Goal: Task Accomplishment & Management: Complete application form

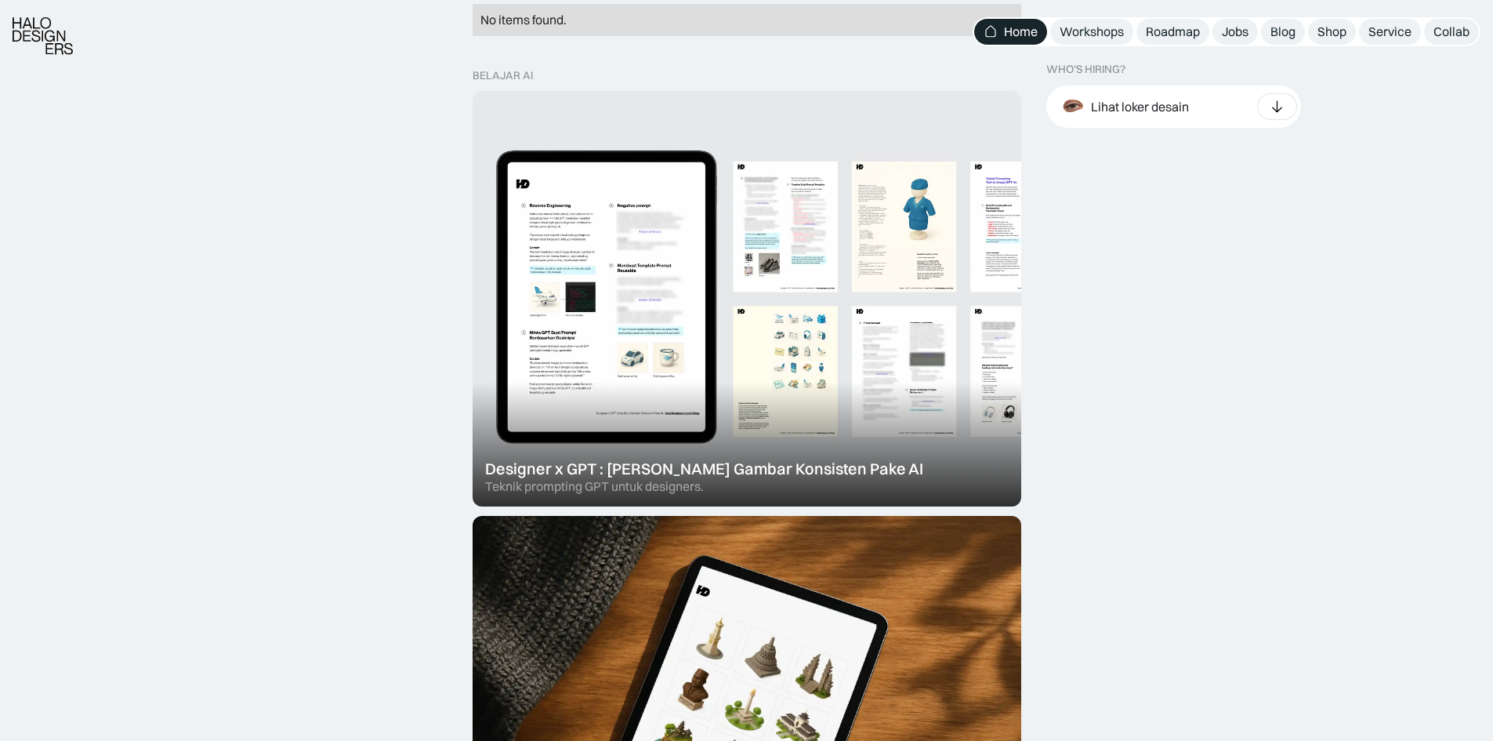
scroll to position [1464, 0]
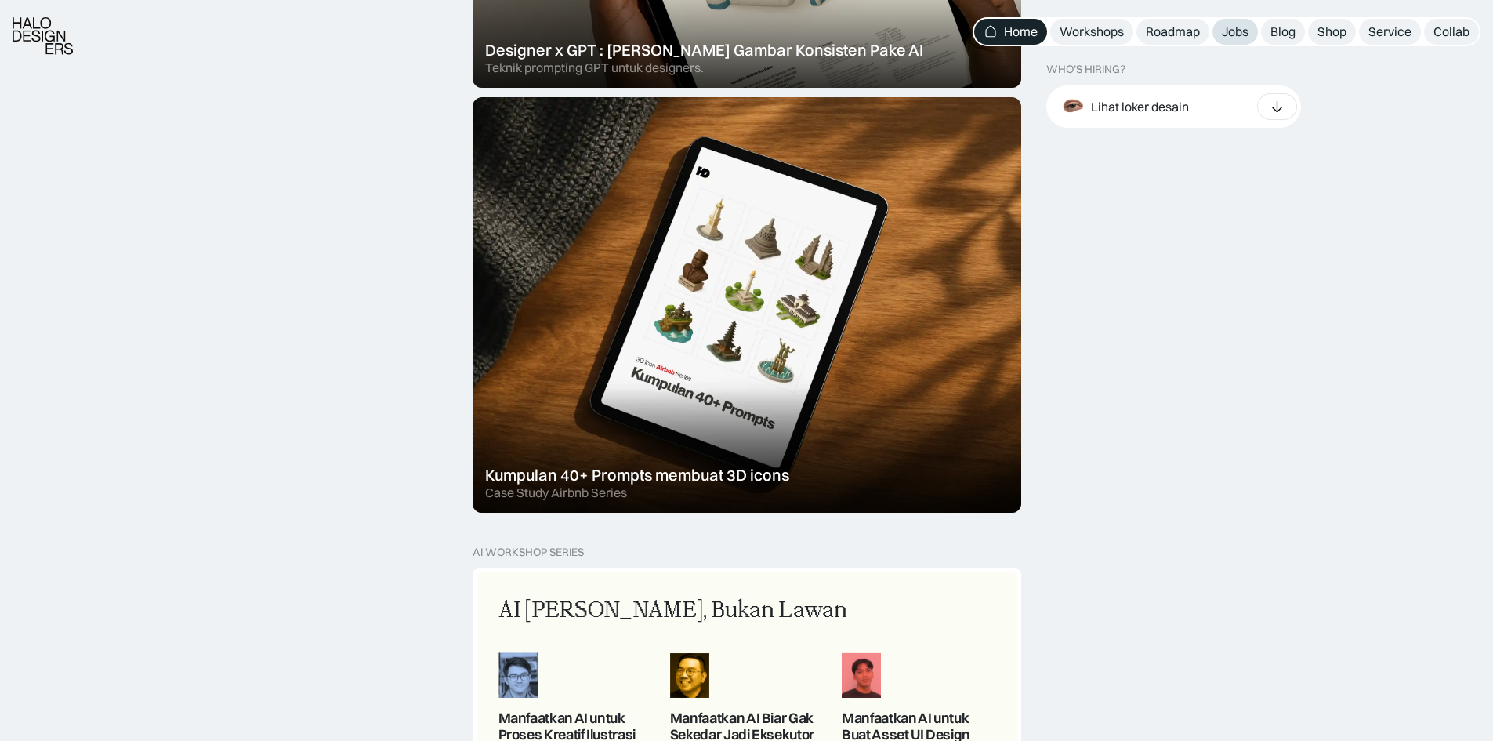
click at [1241, 29] on div "Jobs" at bounding box center [1235, 32] width 27 height 16
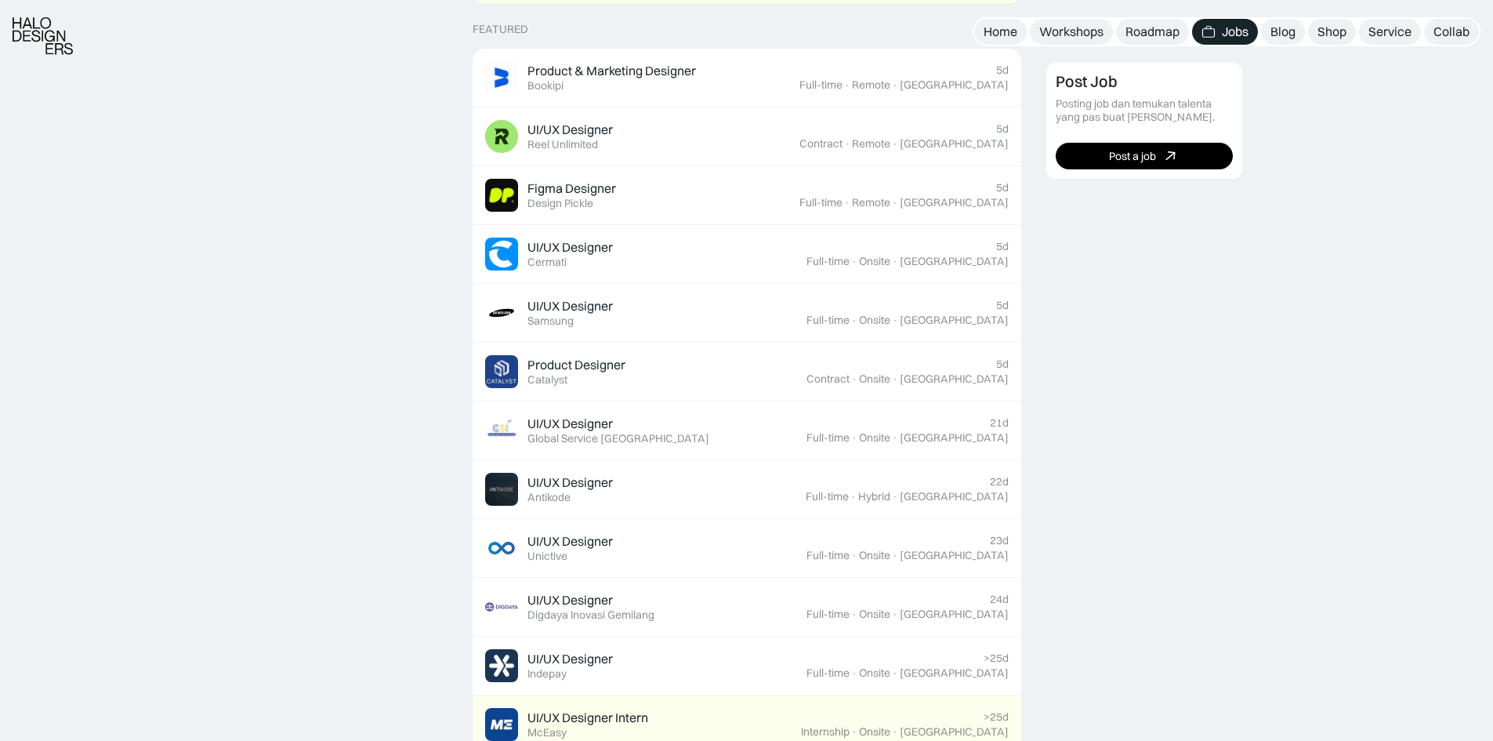
scroll to position [837, 0]
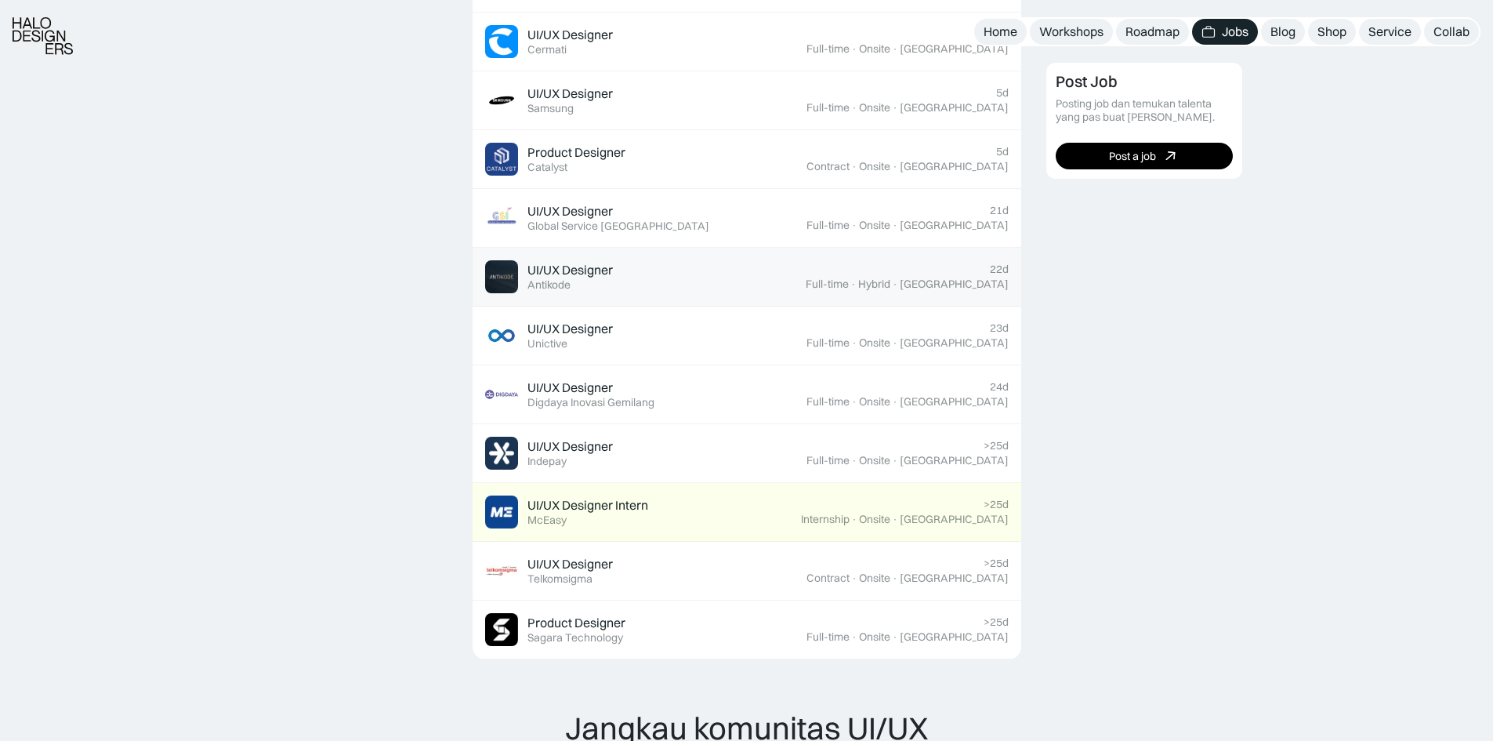
click at [687, 289] on div "UI/UX Designer Featured Antikode" at bounding box center [645, 276] width 321 height 33
